Goal: Information Seeking & Learning: Find specific fact

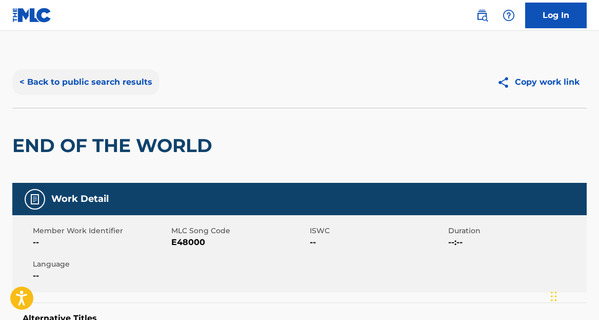
click at [63, 74] on button "< Back to public search results" at bounding box center [85, 82] width 147 height 26
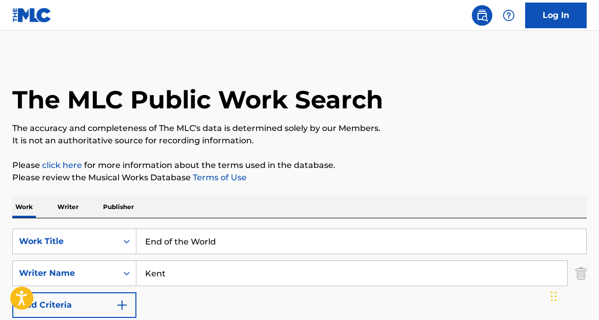
click at [229, 246] on input "End of the World" at bounding box center [361, 241] width 450 height 25
paste input "[URL][DOMAIN_NAME]"
paste input "Where is my min"
type input "Where is my mind"
click at [178, 276] on input "Kent" at bounding box center [351, 273] width 431 height 25
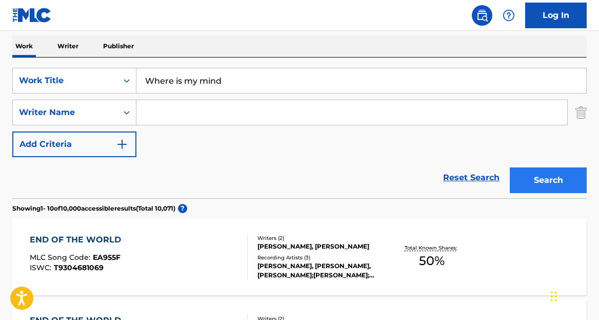
click at [546, 174] on button "Search" at bounding box center [548, 180] width 77 height 26
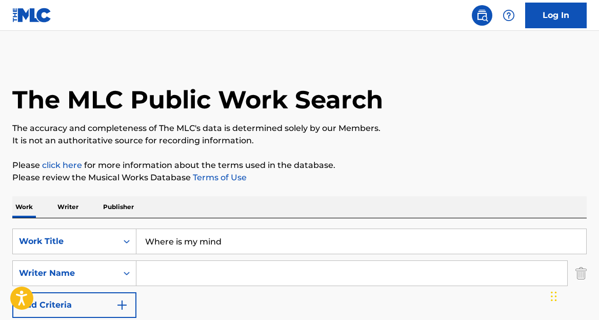
click at [182, 282] on input "Search Form" at bounding box center [351, 273] width 431 height 25
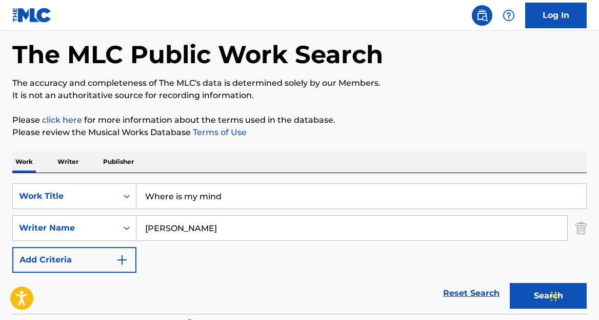
scroll to position [115, 0]
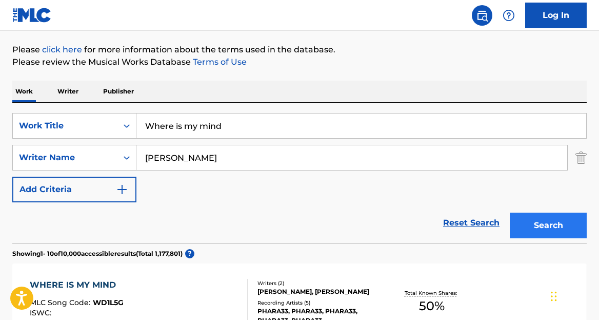
type input "[PERSON_NAME]"
click at [550, 219] on button "Search" at bounding box center [548, 225] width 77 height 26
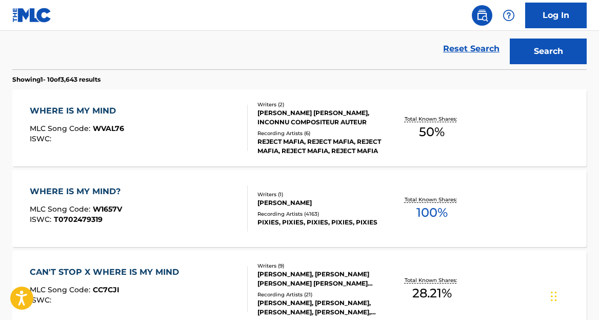
scroll to position [296, 0]
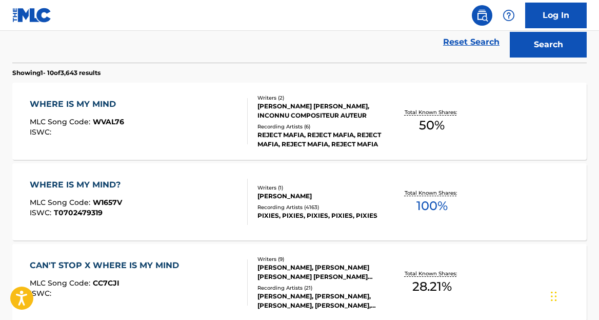
click at [70, 185] on div "WHERE IS MY MIND?" at bounding box center [78, 184] width 96 height 12
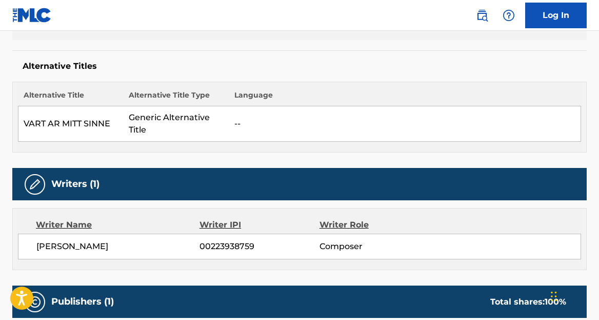
scroll to position [279, 0]
